Goal: Task Accomplishment & Management: Manage account settings

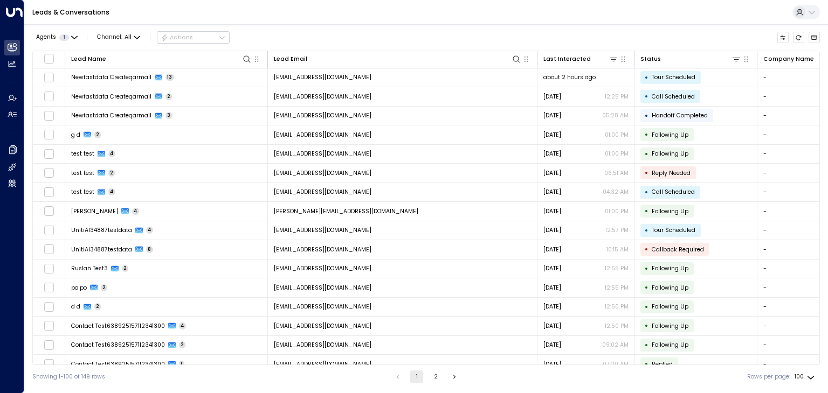
scroll to position [1353, 0]
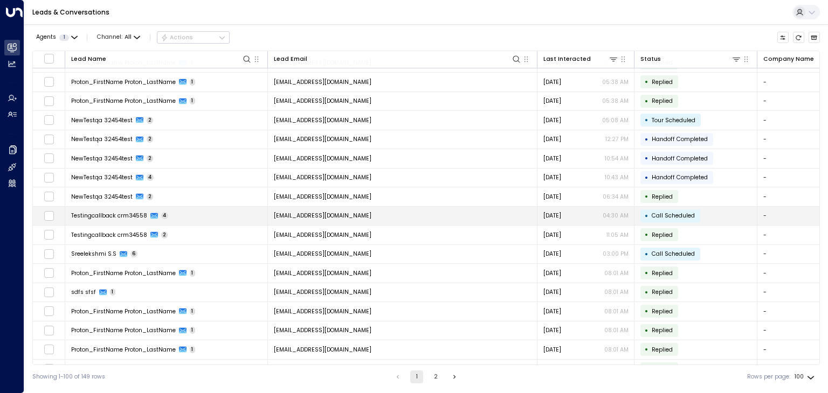
click at [370, 212] on span "[EMAIL_ADDRESS][DOMAIN_NAME]" at bounding box center [323, 216] width 98 height 8
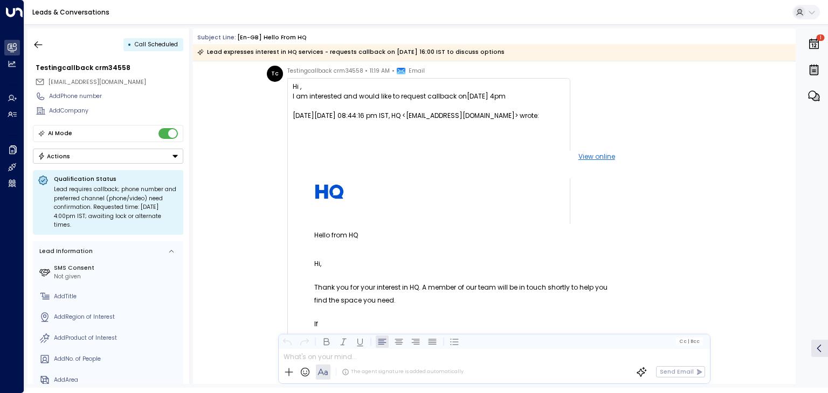
scroll to position [11, 0]
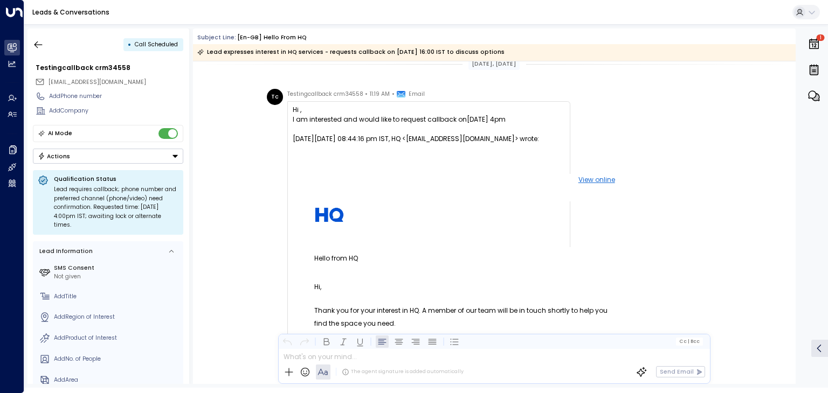
click at [149, 154] on button "Actions" at bounding box center [108, 156] width 150 height 15
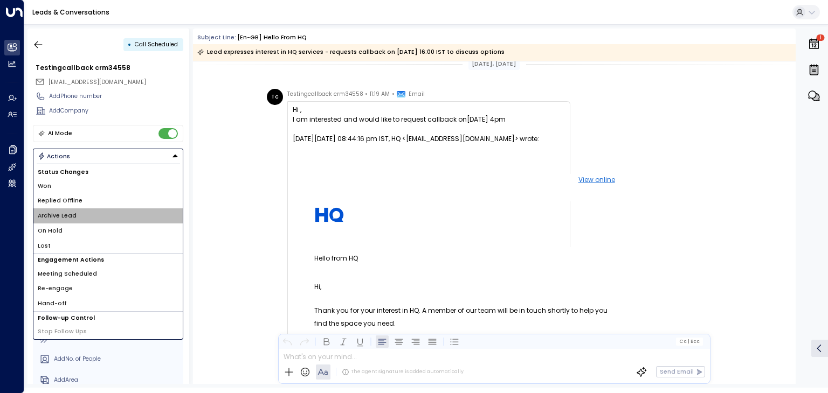
click at [124, 219] on li "Archive Lead" at bounding box center [107, 215] width 149 height 15
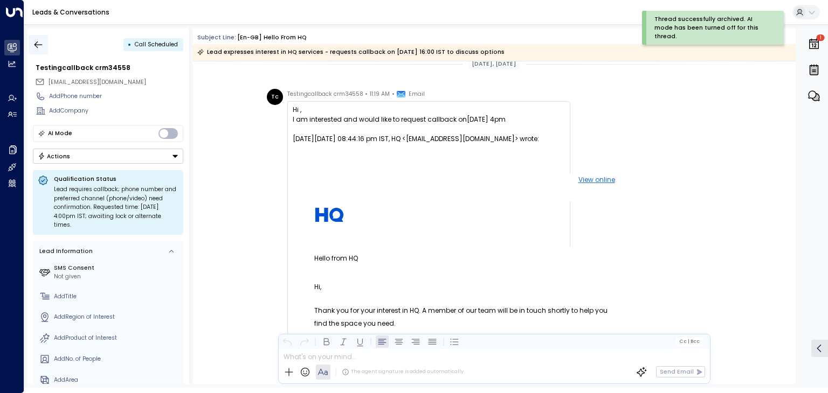
click at [34, 47] on icon "button" at bounding box center [38, 44] width 11 height 11
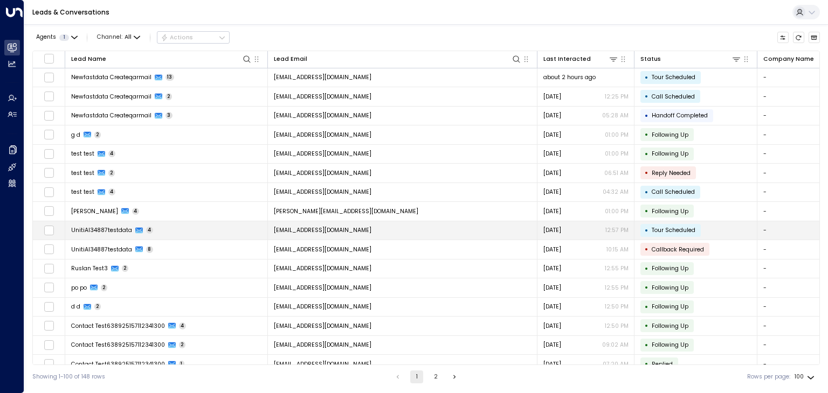
scroll to position [215, 0]
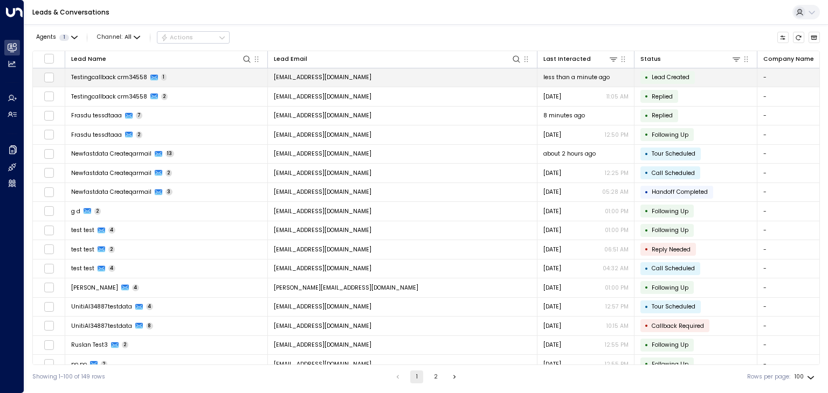
click at [323, 74] on span "[EMAIL_ADDRESS][DOMAIN_NAME]" at bounding box center [323, 77] width 98 height 8
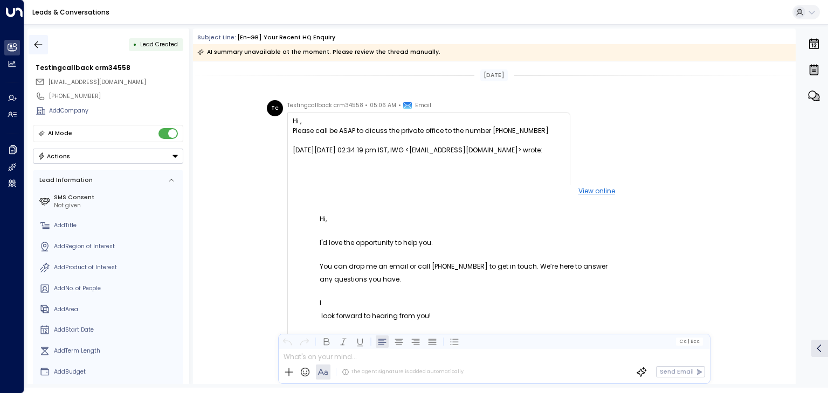
click at [37, 44] on icon "button" at bounding box center [38, 44] width 11 height 11
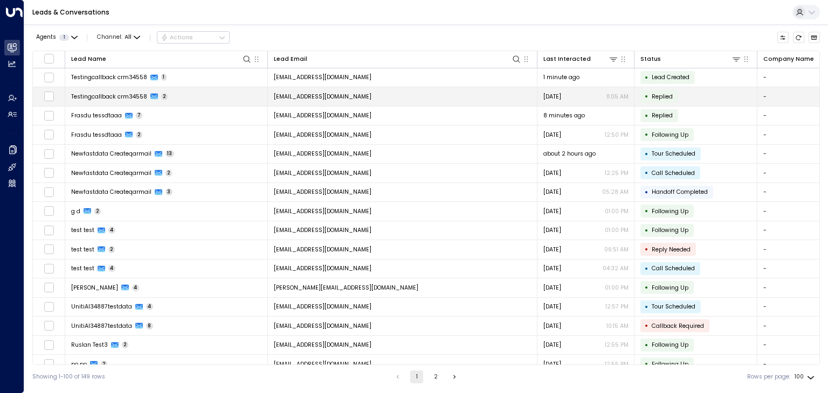
click at [384, 98] on td "[EMAIL_ADDRESS][DOMAIN_NAME]" at bounding box center [402, 96] width 269 height 19
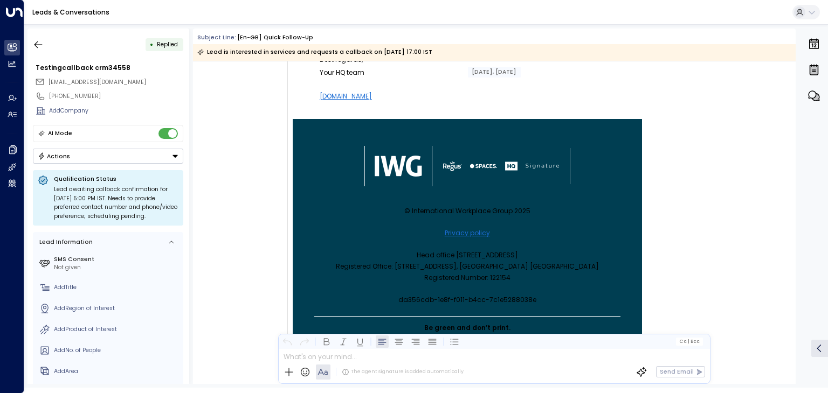
scroll to position [8, 0]
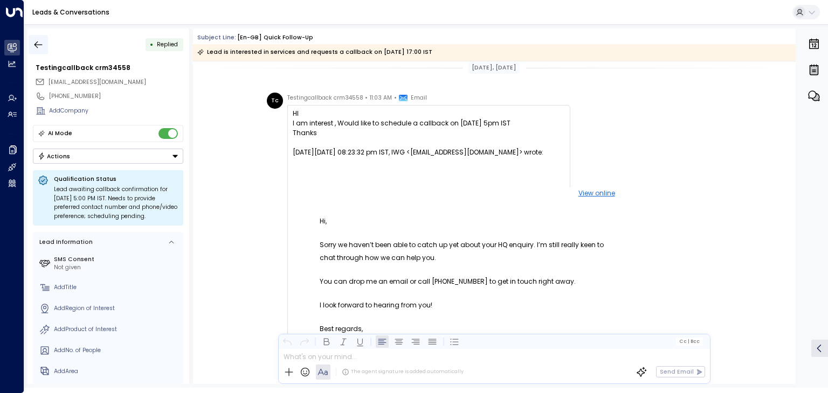
click at [40, 46] on icon "button" at bounding box center [38, 44] width 11 height 11
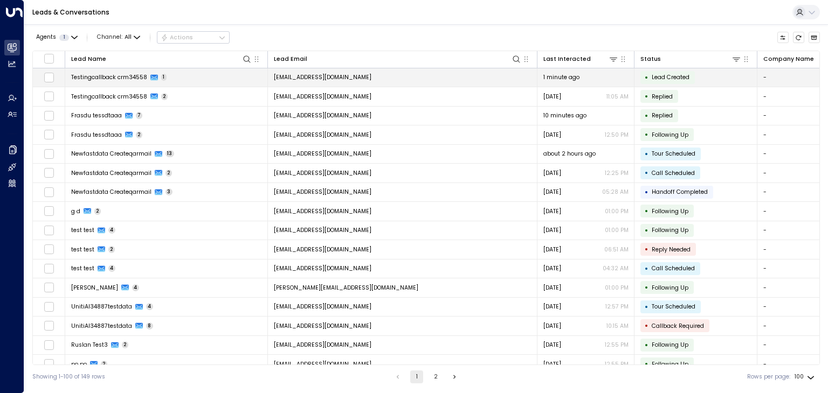
click at [320, 78] on span "[EMAIL_ADDRESS][DOMAIN_NAME]" at bounding box center [323, 77] width 98 height 8
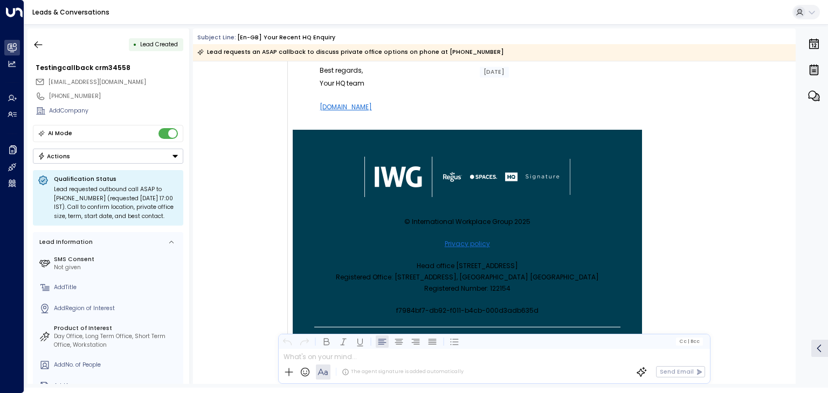
scroll to position [414, 0]
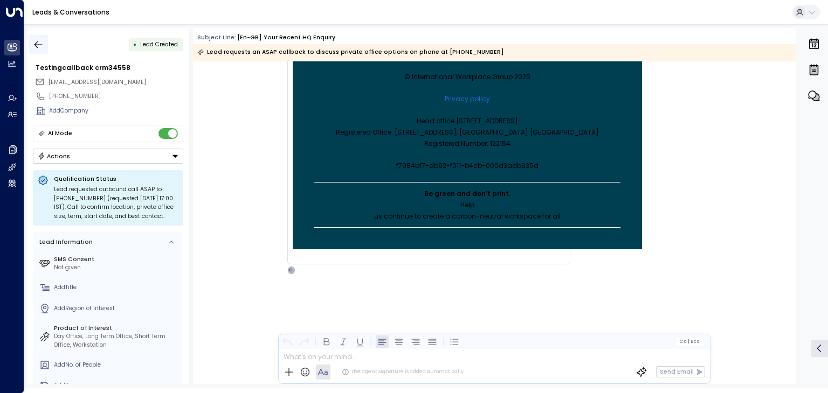
click at [37, 42] on icon "button" at bounding box center [38, 44] width 8 height 7
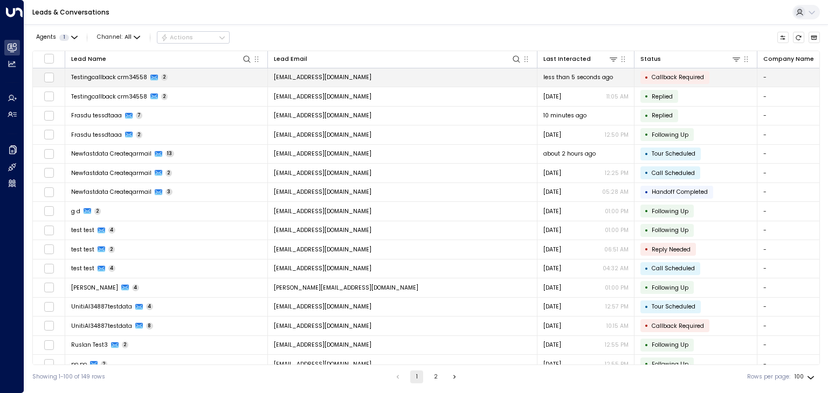
click at [359, 77] on span "[EMAIL_ADDRESS][DOMAIN_NAME]" at bounding box center [323, 77] width 98 height 8
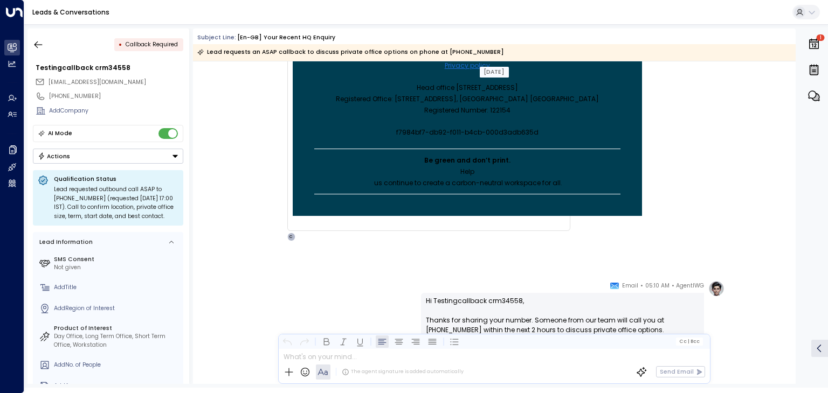
scroll to position [500, 0]
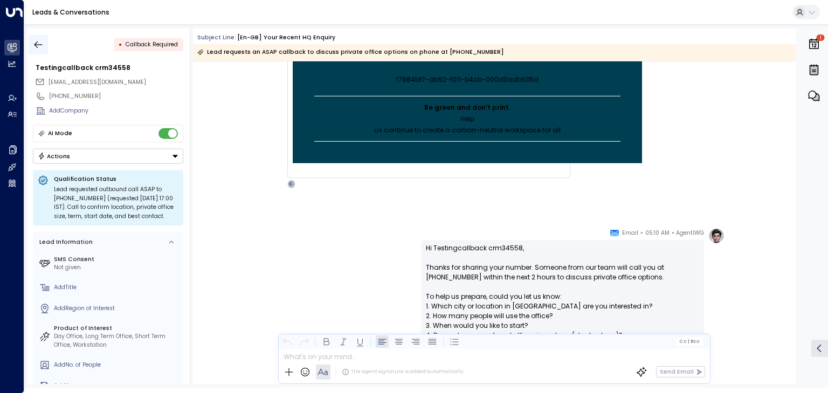
click at [36, 46] on icon "button" at bounding box center [38, 44] width 8 height 7
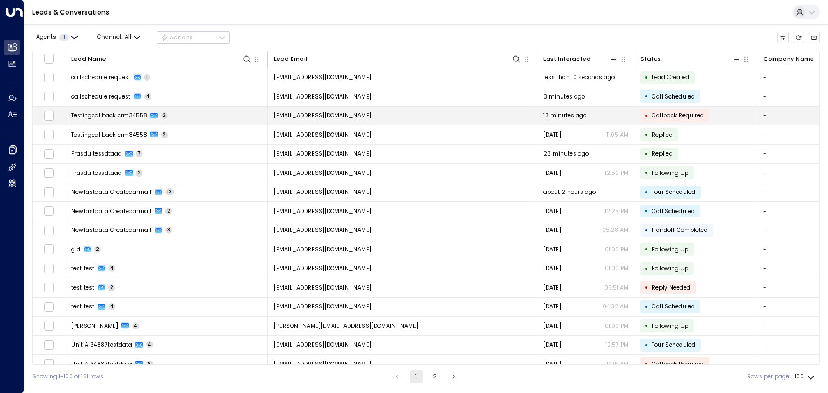
click at [330, 116] on span "[EMAIL_ADDRESS][DOMAIN_NAME]" at bounding box center [323, 116] width 98 height 8
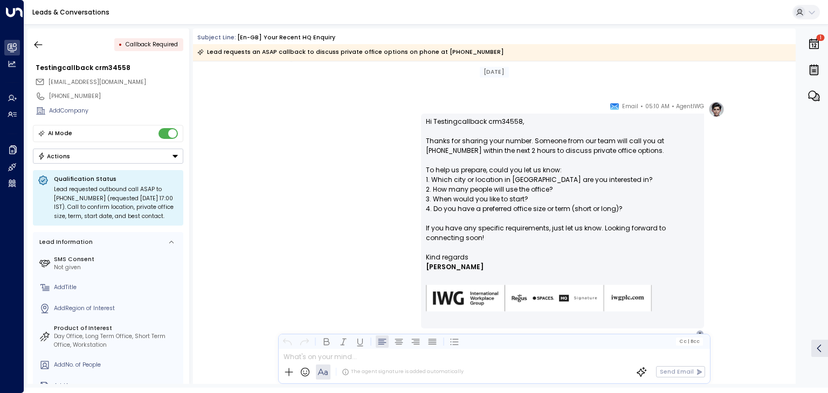
scroll to position [646, 0]
